Goal: Navigation & Orientation: Find specific page/section

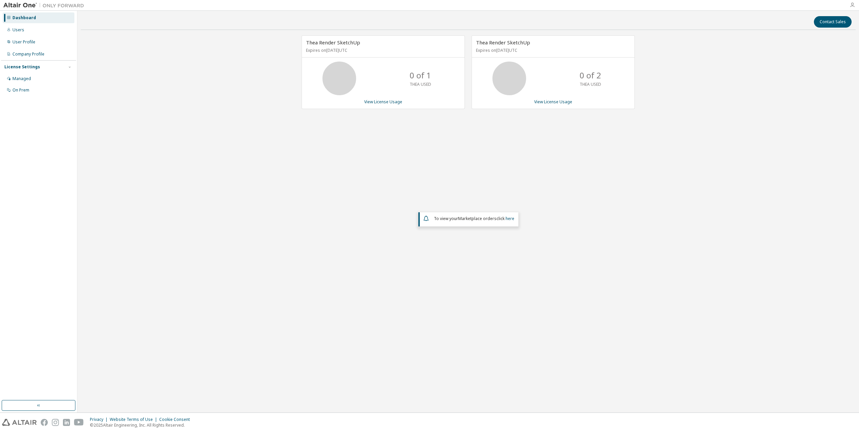
click at [852, 6] on icon "button" at bounding box center [852, 4] width 5 height 5
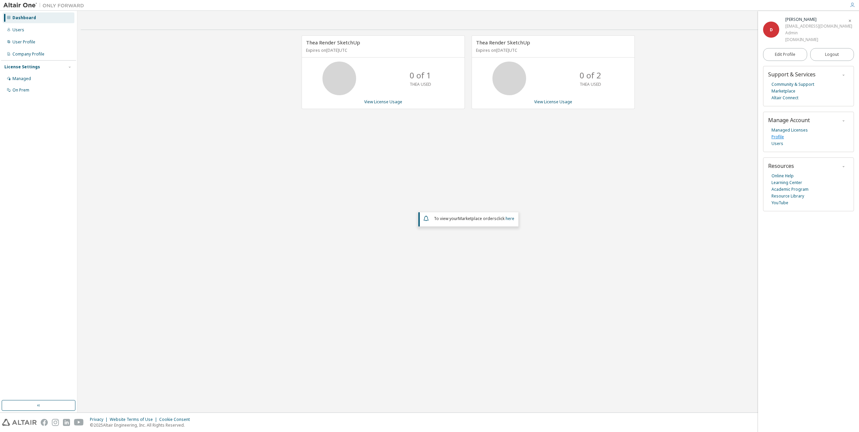
click at [779, 137] on link "Profile" at bounding box center [778, 137] width 12 height 7
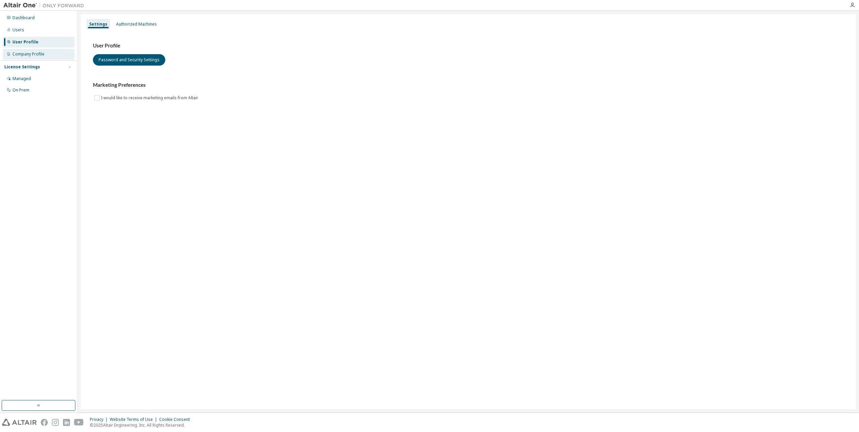
click at [30, 56] on div "Company Profile" at bounding box center [28, 54] width 32 height 5
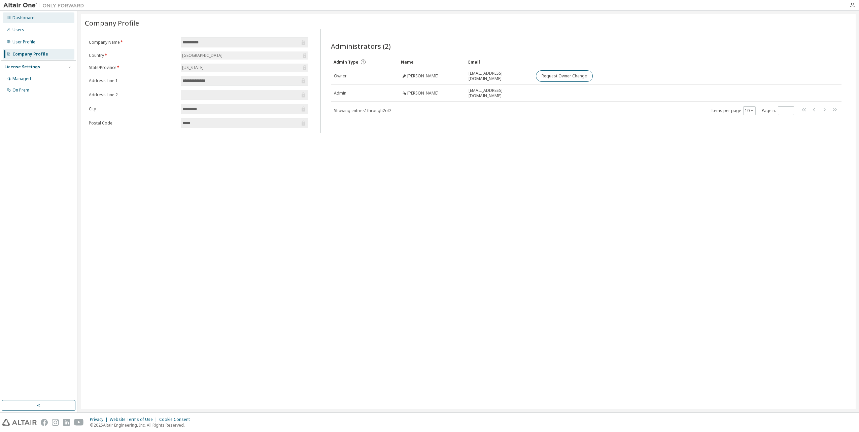
click at [25, 21] on div "Dashboard" at bounding box center [39, 17] width 72 height 11
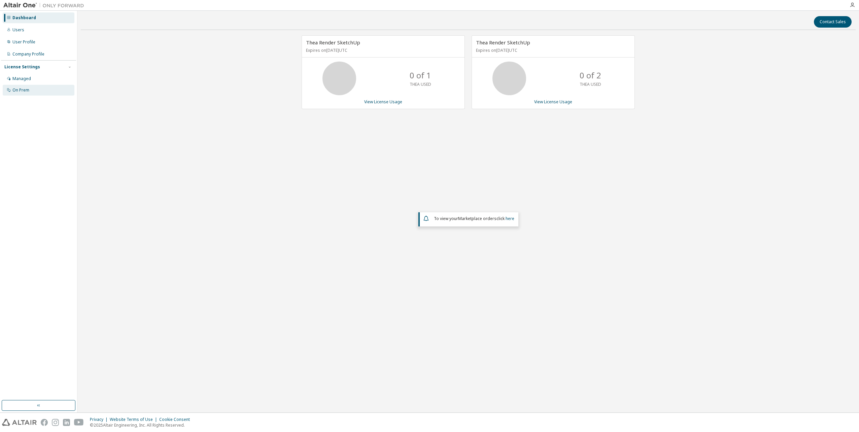
click at [16, 88] on div "On Prem" at bounding box center [20, 90] width 17 height 5
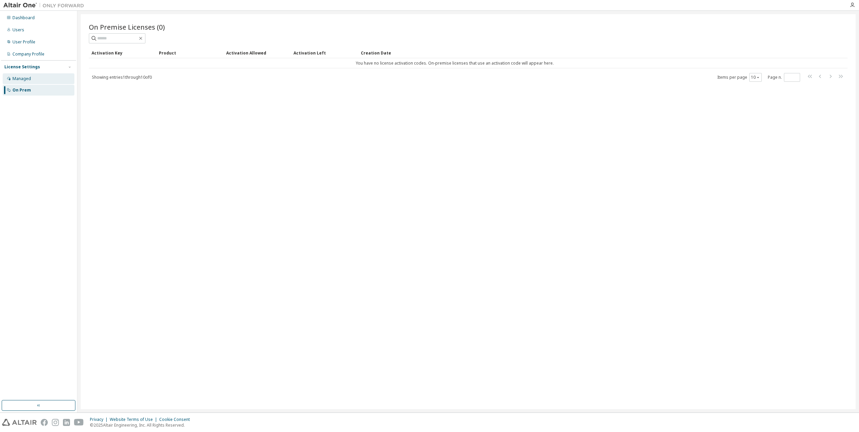
click at [20, 77] on div "Managed" at bounding box center [21, 78] width 19 height 5
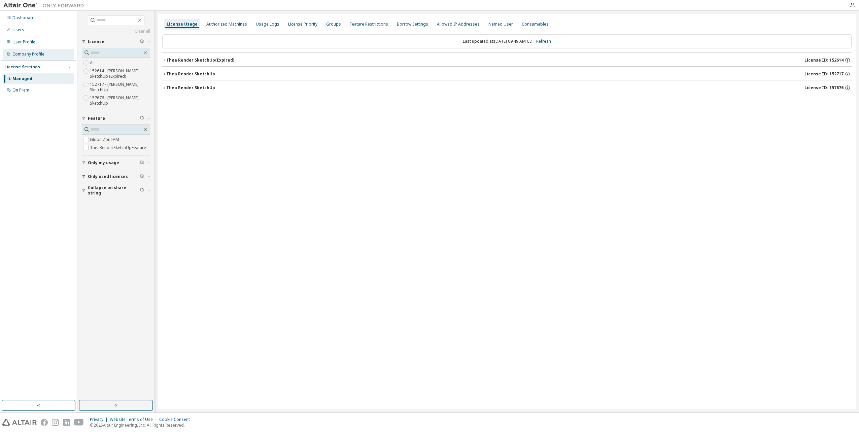
click at [22, 53] on div "Company Profile" at bounding box center [28, 54] width 32 height 5
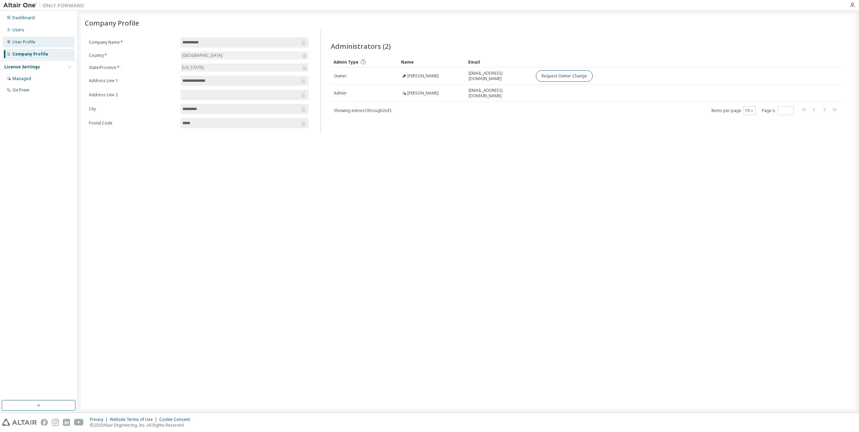
click at [23, 42] on div "User Profile" at bounding box center [23, 41] width 23 height 5
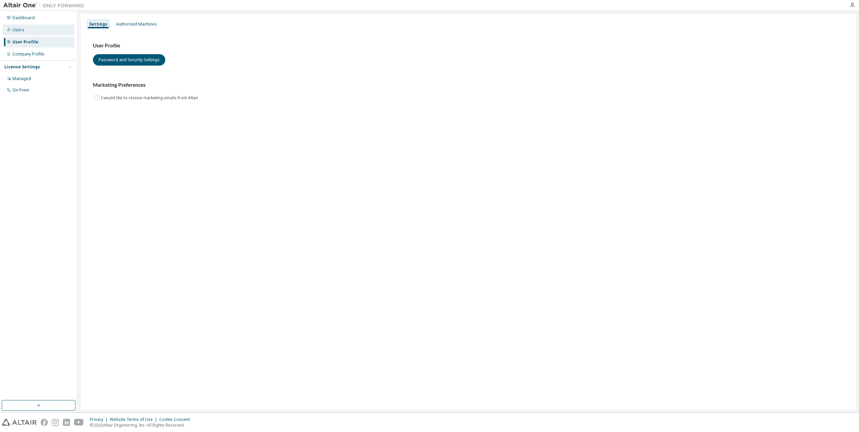
click at [23, 30] on div "Users" at bounding box center [18, 29] width 12 height 5
